Goal: Task Accomplishment & Management: Manage account settings

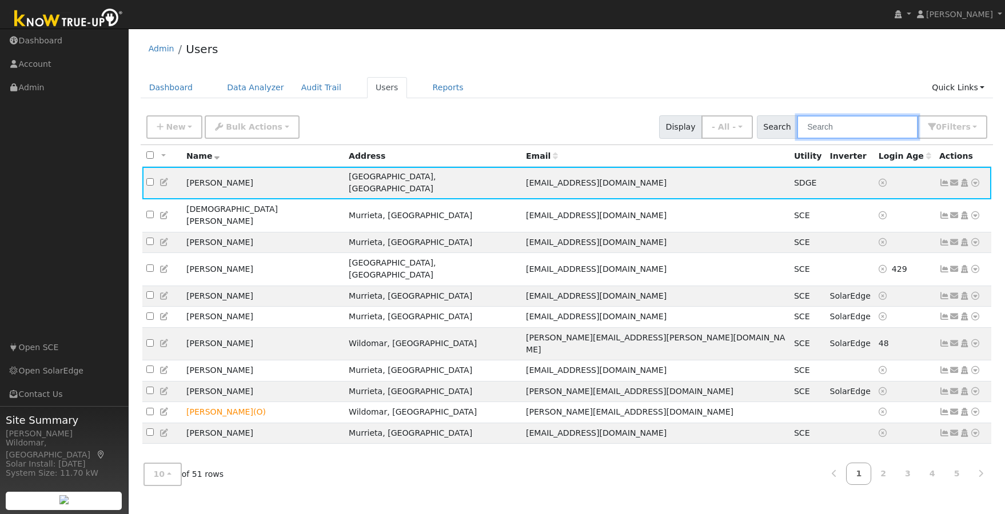
click at [860, 131] on input "text" at bounding box center [857, 126] width 121 height 23
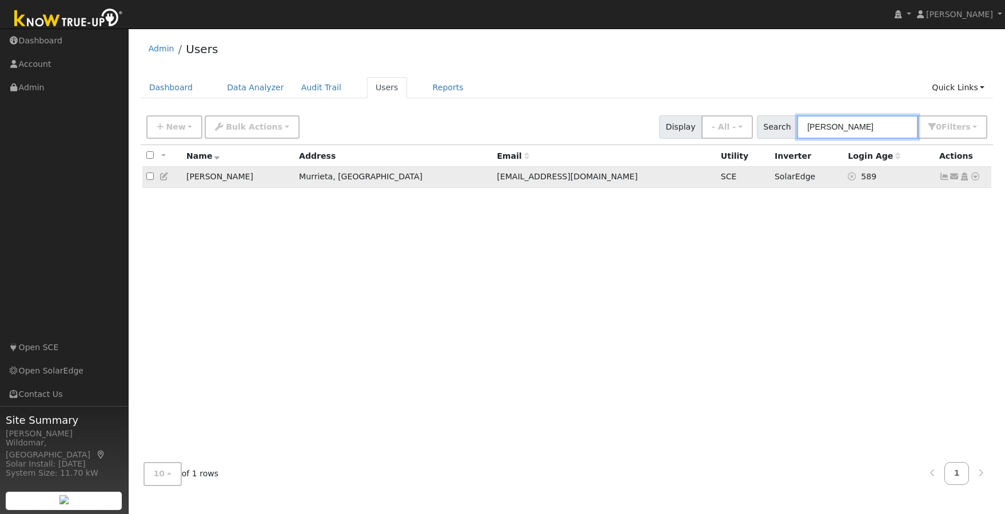
type input "[PERSON_NAME]"
click at [944, 177] on icon at bounding box center [944, 177] width 10 height 8
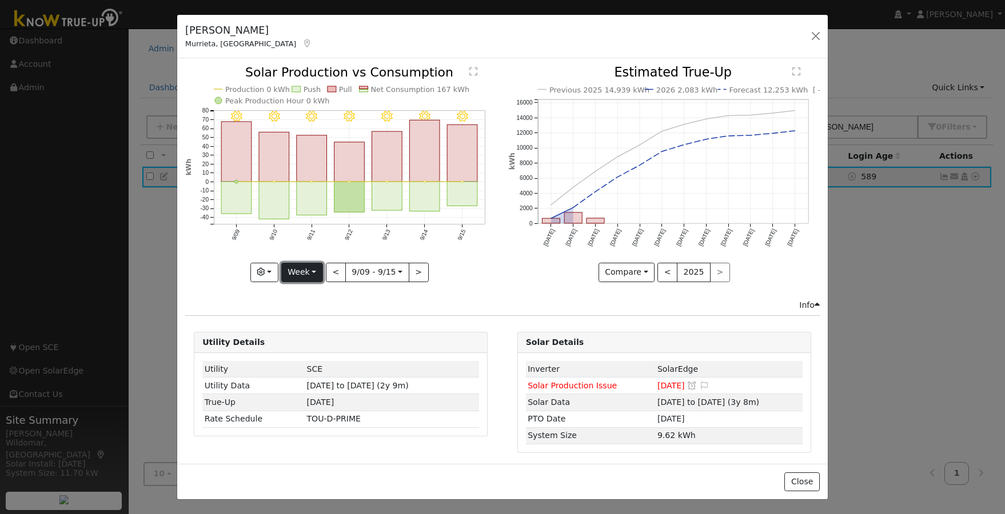
click at [317, 265] on button "Week" at bounding box center [302, 272] width 42 height 19
click at [307, 324] on link "Month" at bounding box center [321, 328] width 79 height 16
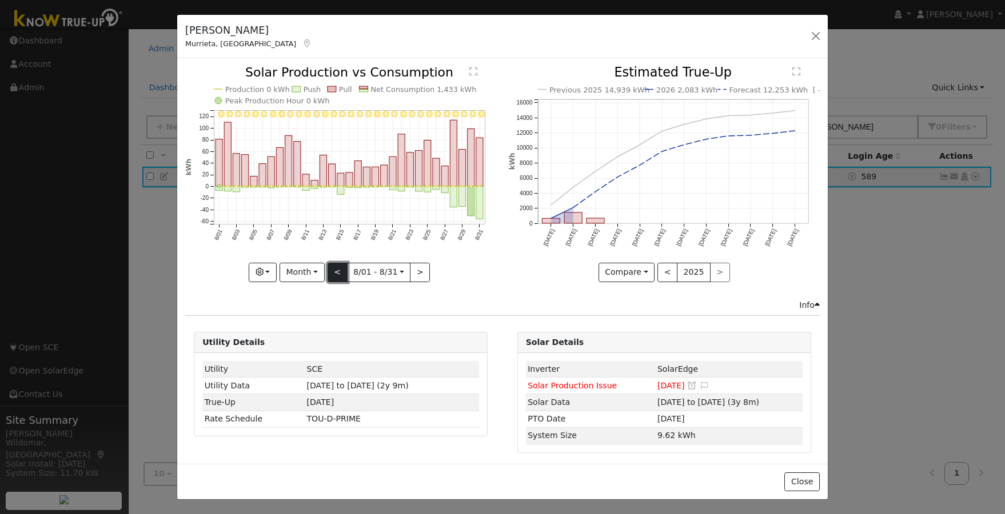
click at [334, 270] on button "<" at bounding box center [338, 272] width 20 height 19
type input "[DATE]"
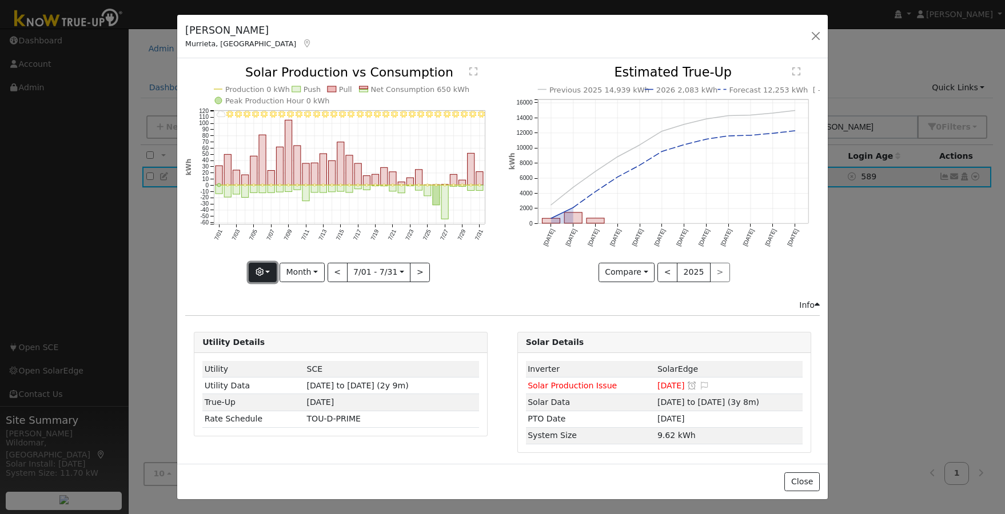
click at [266, 273] on button "button" at bounding box center [263, 272] width 28 height 19
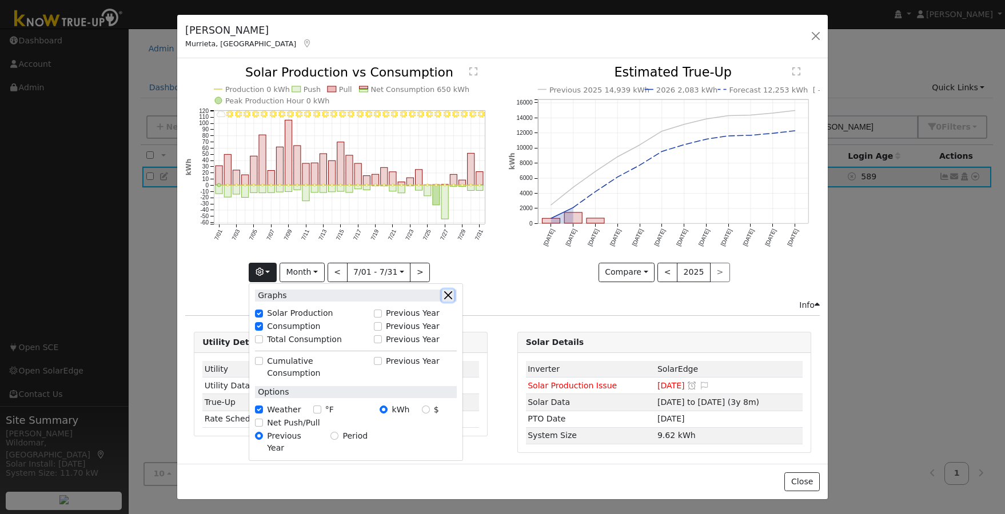
click at [448, 293] on button "button" at bounding box center [448, 296] width 12 height 12
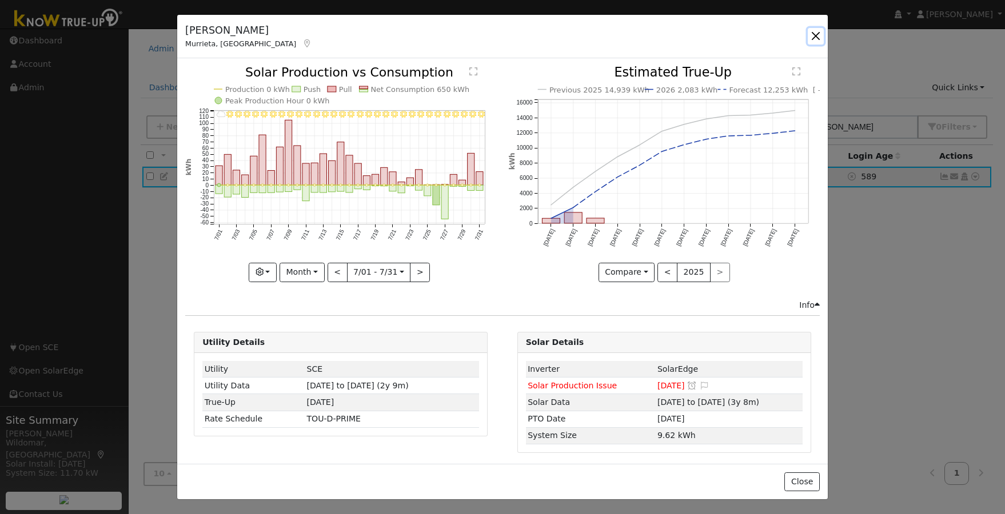
click at [813, 35] on button "button" at bounding box center [816, 36] width 16 height 16
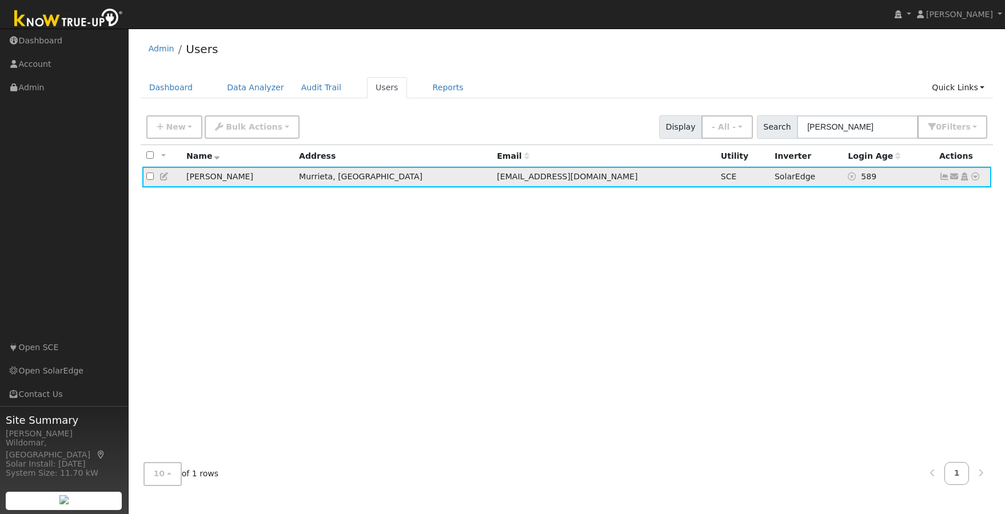
click at [164, 178] on icon at bounding box center [164, 177] width 10 height 8
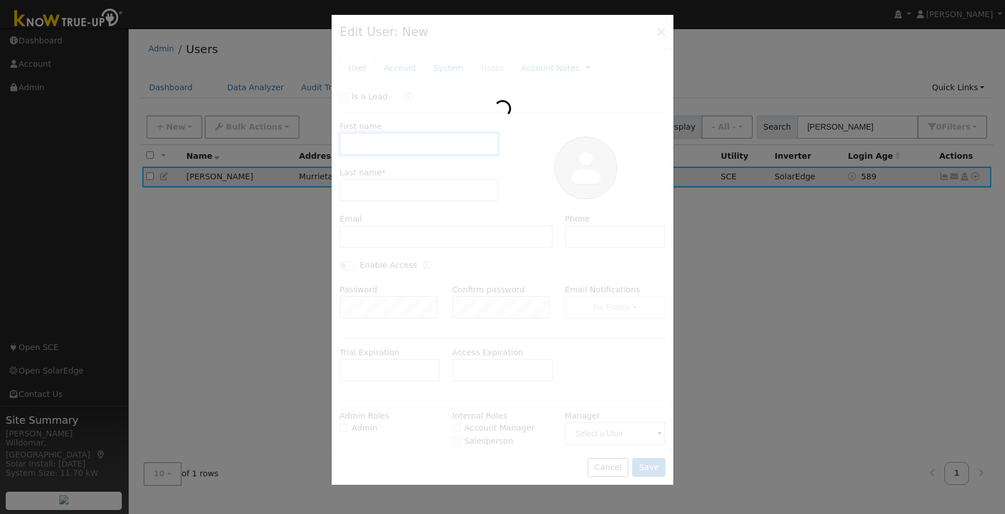
type input "[DATE]"
type input "[PERSON_NAME]"
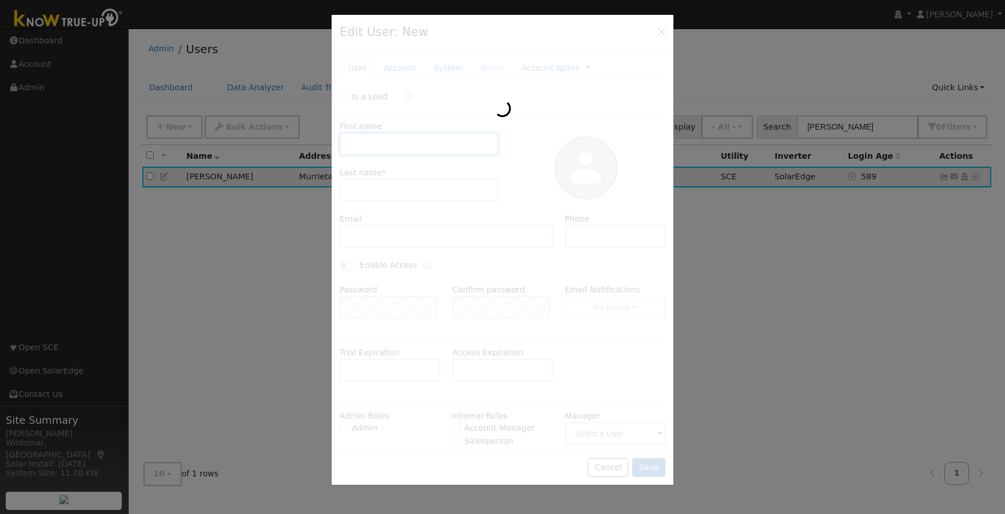
type input "[EMAIL_ADDRESS][DOMAIN_NAME]"
type input "[PHONE_NUMBER]"
type input "Southern [US_STATE] Edison"
type input "SolarEdge"
type input "9.62"
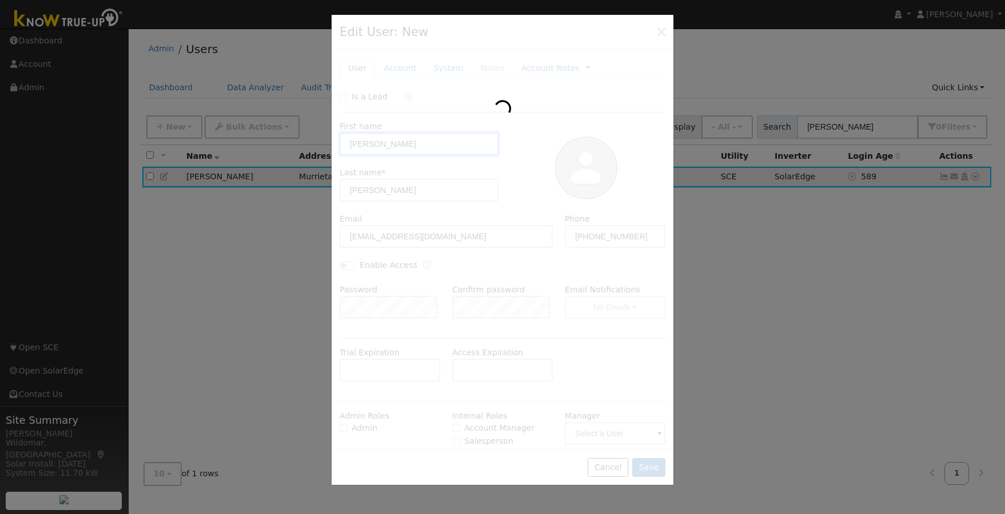
type input "SCE"
type input "SolarEdge"
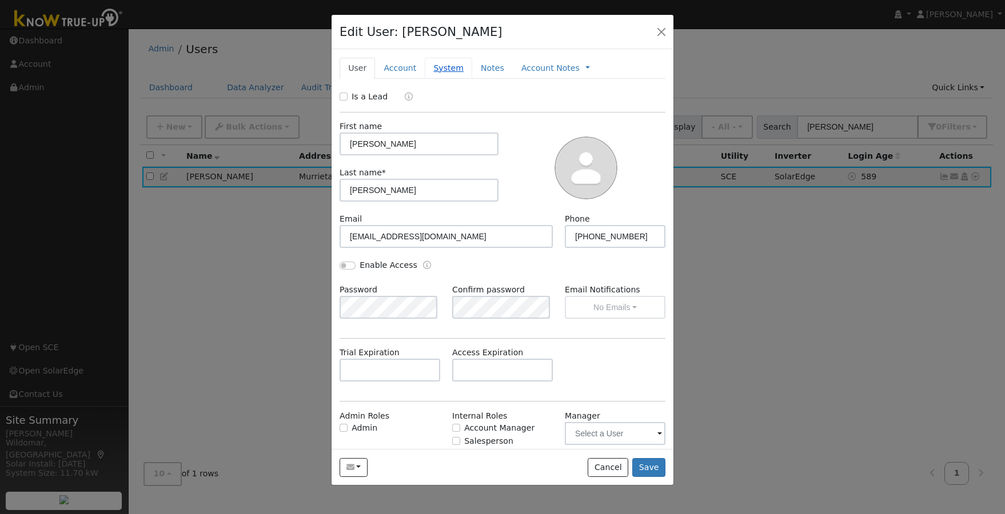
click at [433, 70] on link "System" at bounding box center [448, 68] width 47 height 21
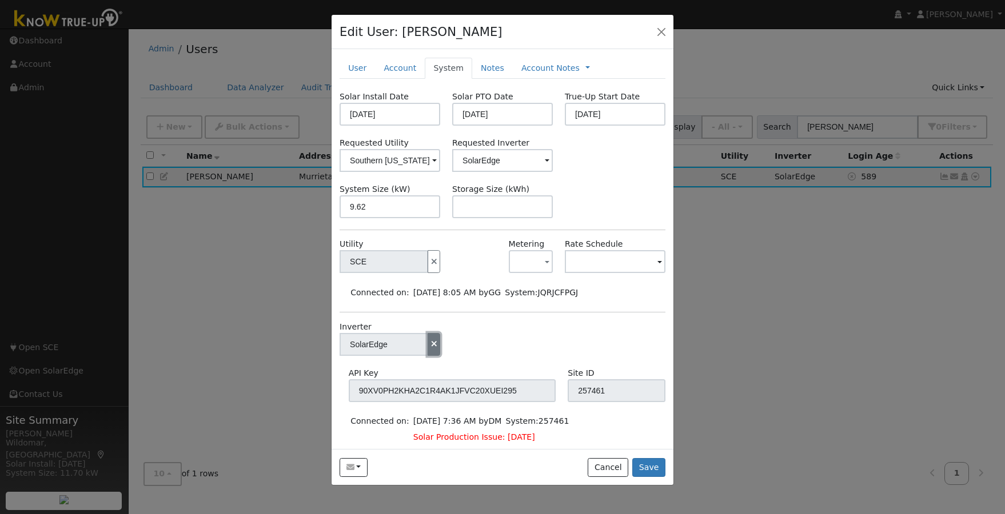
click at [433, 344] on icon "button" at bounding box center [434, 344] width 10 height 8
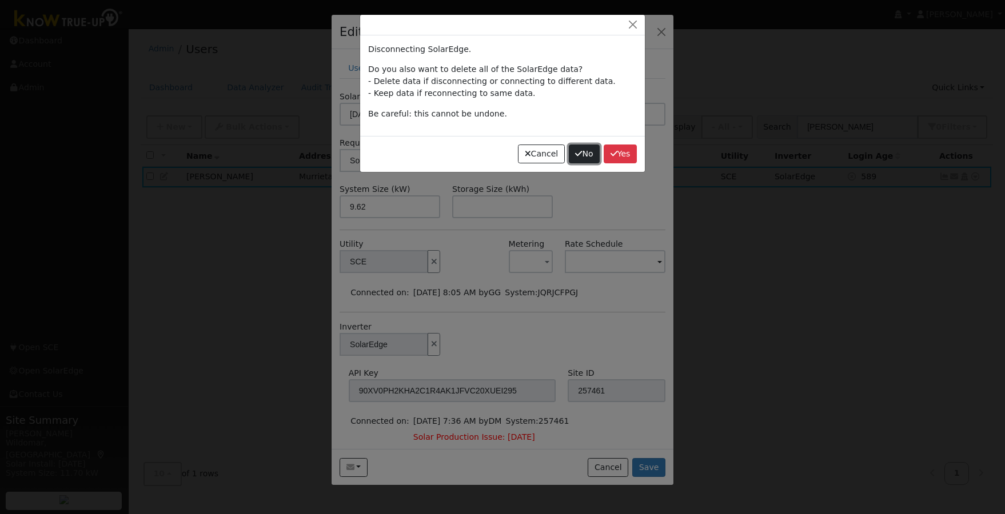
click at [580, 154] on button "No" at bounding box center [584, 154] width 31 height 19
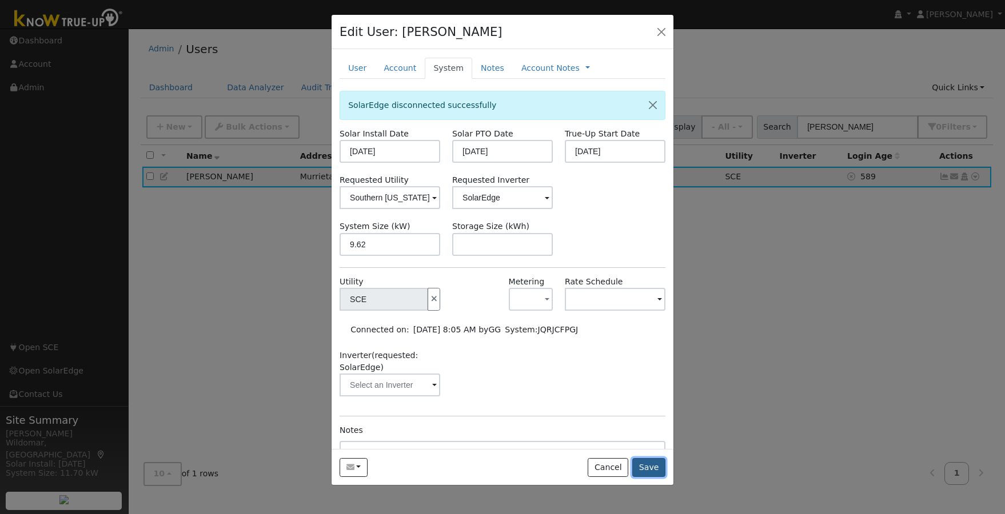
click at [648, 465] on button "Save" at bounding box center [648, 467] width 33 height 19
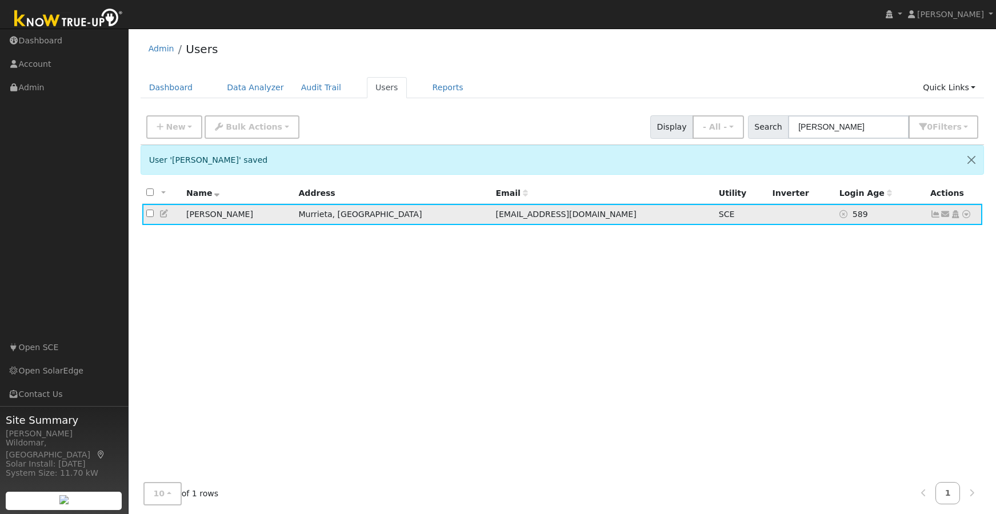
click at [938, 217] on icon at bounding box center [936, 214] width 10 height 8
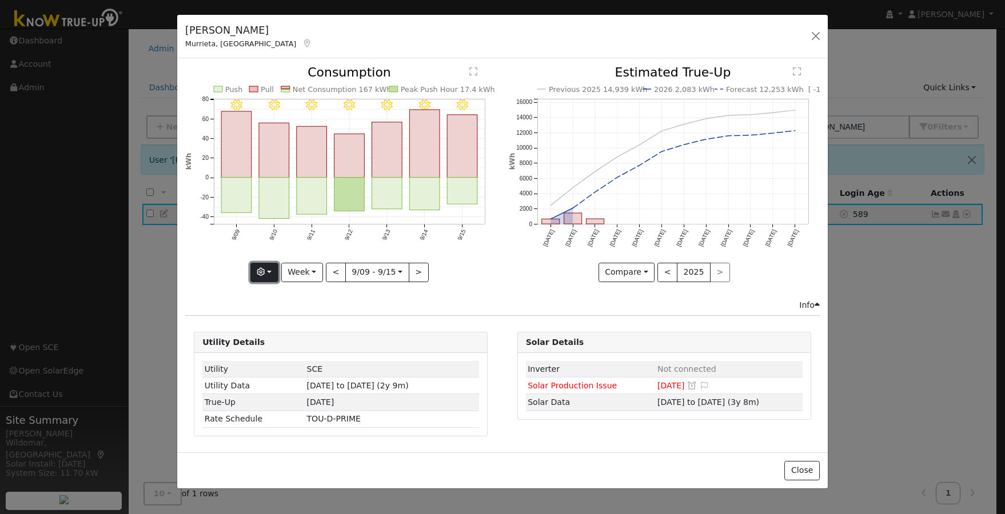
click at [271, 273] on button "button" at bounding box center [264, 272] width 28 height 19
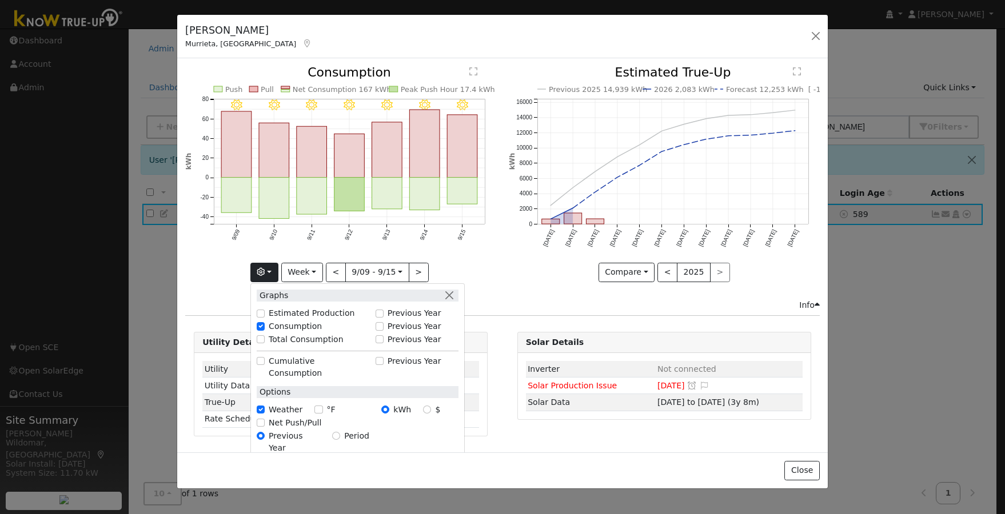
click at [304, 314] on label "Estimated Production" at bounding box center [312, 314] width 86 height 12
click at [265, 314] on input "Estimated Production" at bounding box center [261, 314] width 8 height 8
checkbox input "true"
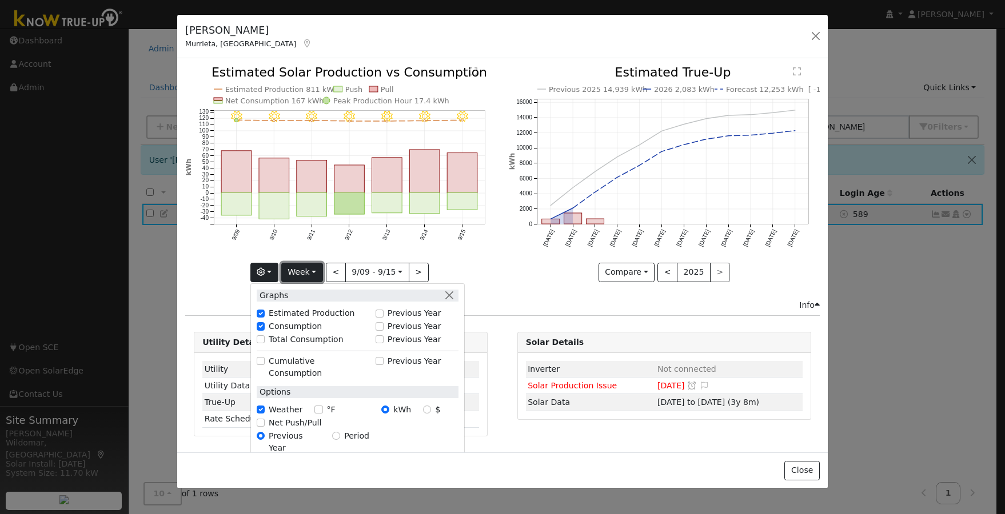
click at [308, 272] on button "Week" at bounding box center [302, 272] width 42 height 19
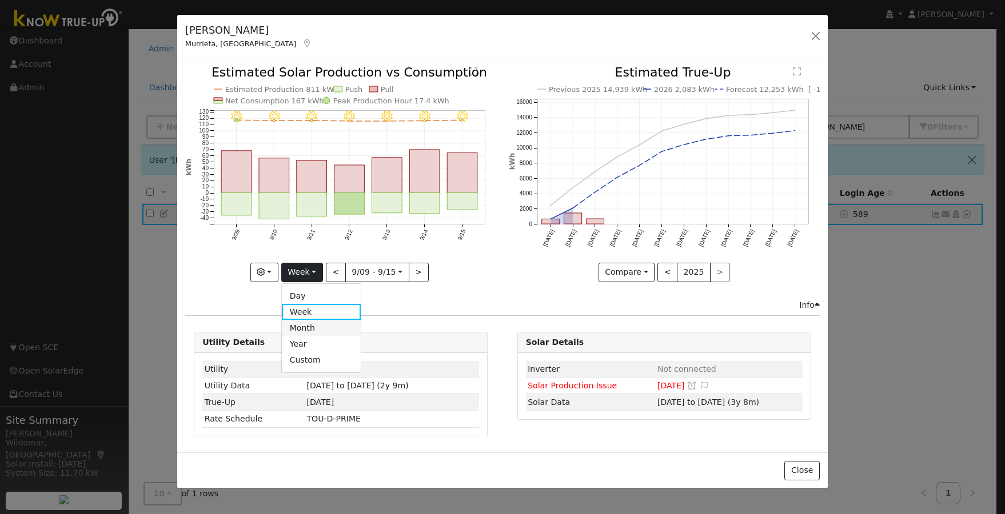
click at [312, 326] on link "Month" at bounding box center [321, 328] width 79 height 16
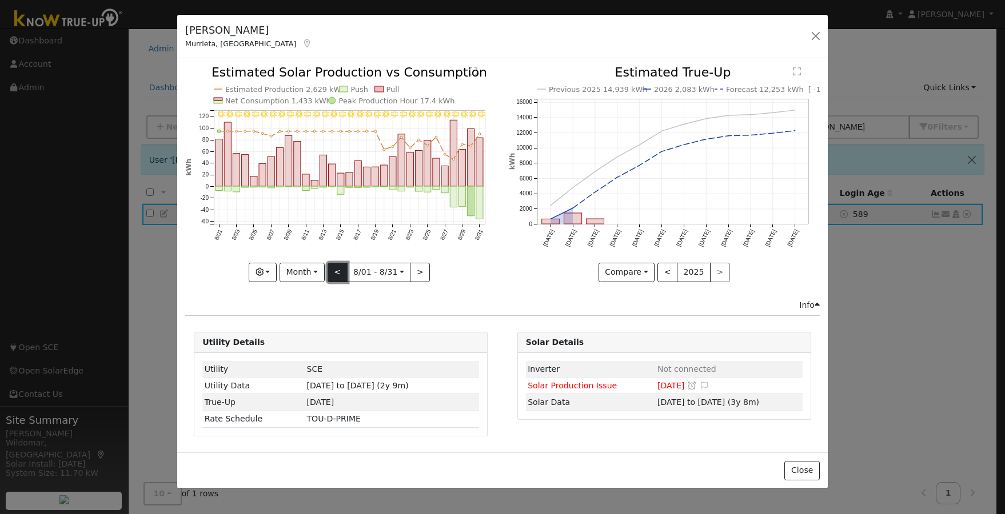
click at [336, 270] on button "<" at bounding box center [338, 272] width 20 height 19
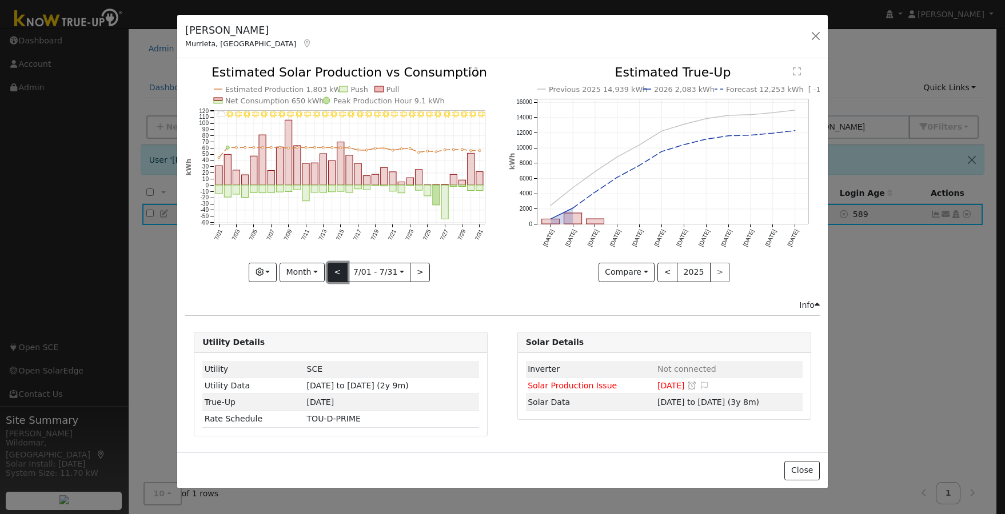
click at [339, 273] on button "<" at bounding box center [338, 272] width 20 height 19
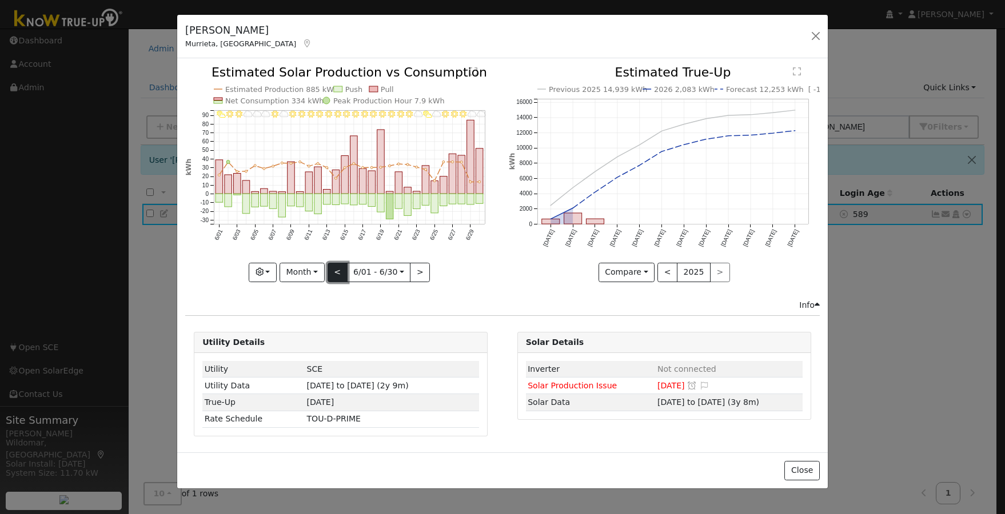
click at [340, 273] on button "<" at bounding box center [338, 272] width 20 height 19
type input "[DATE]"
